Goal: Navigation & Orientation: Find specific page/section

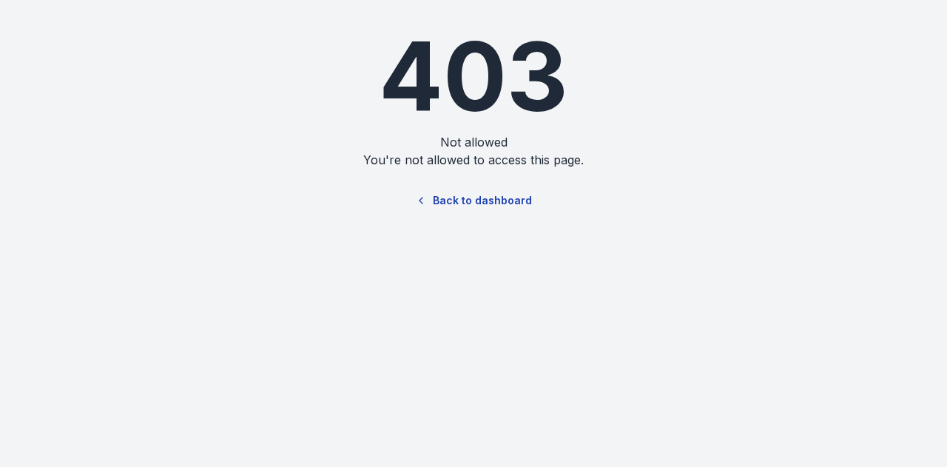
click at [499, 192] on link "Back to dashboard" at bounding box center [474, 201] width 142 height 34
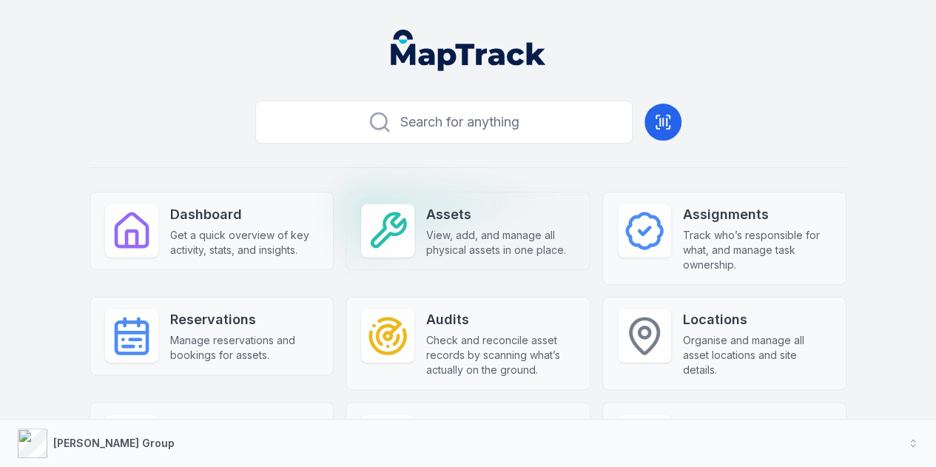
click at [426, 238] on span "View, add, and manage all physical assets in one place." at bounding box center [500, 243] width 149 height 30
